Goal: Task Accomplishment & Management: Manage account settings

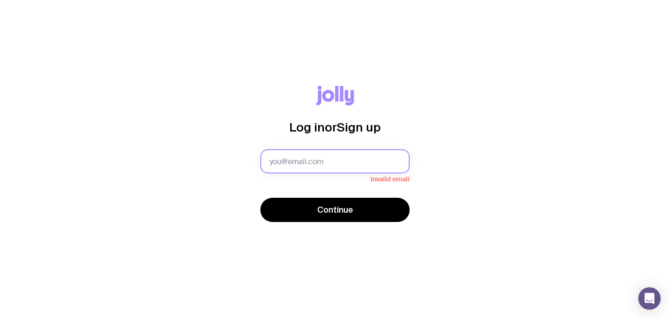
paste input "[PERSON_NAME][EMAIL_ADDRESS][DOMAIN_NAME][PERSON_NAME]"
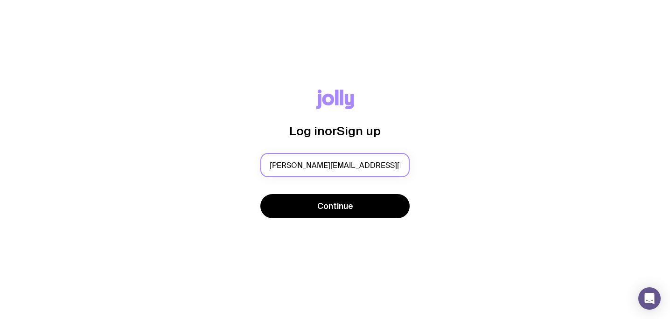
scroll to position [0, 11]
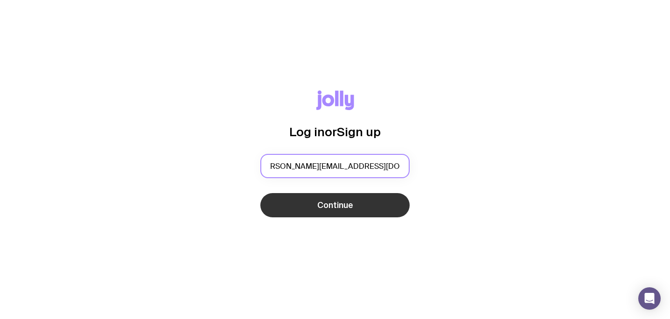
type input "[PERSON_NAME][EMAIL_ADDRESS][DOMAIN_NAME][PERSON_NAME]"
click at [372, 214] on button "Continue" at bounding box center [335, 205] width 149 height 24
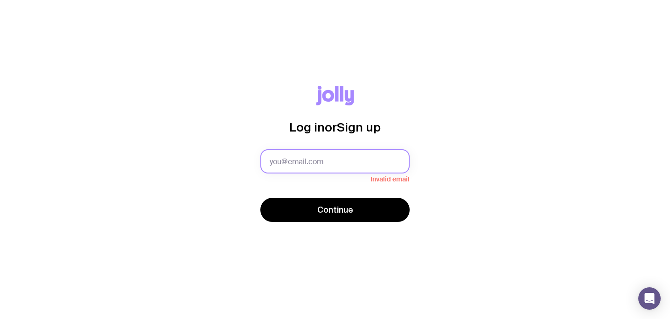
paste input "[PERSON_NAME][EMAIL_ADDRESS][DOMAIN_NAME][PERSON_NAME]"
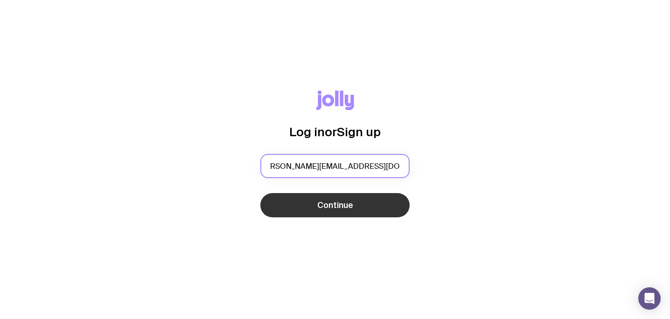
type input "[PERSON_NAME][EMAIL_ADDRESS][DOMAIN_NAME][PERSON_NAME]"
click at [314, 194] on button "Continue" at bounding box center [335, 205] width 149 height 24
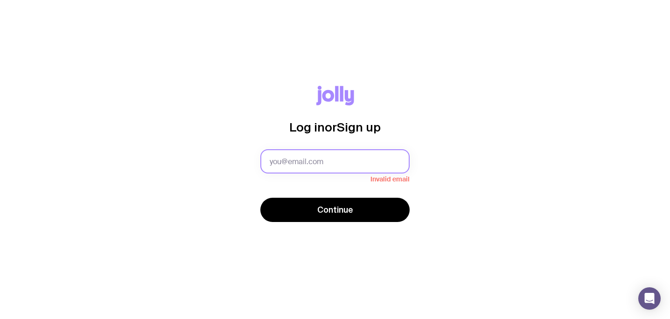
paste input "[PERSON_NAME][EMAIL_ADDRESS][DOMAIN_NAME][PERSON_NAME]"
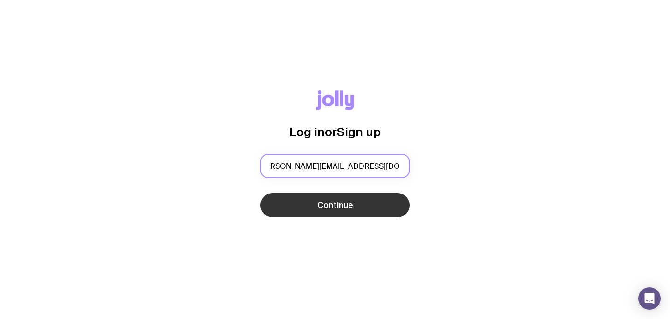
type input "[PERSON_NAME][EMAIL_ADDRESS][DOMAIN_NAME][PERSON_NAME]"
click at [363, 203] on button "Continue" at bounding box center [335, 205] width 149 height 24
